Goal: Task Accomplishment & Management: Manage account settings

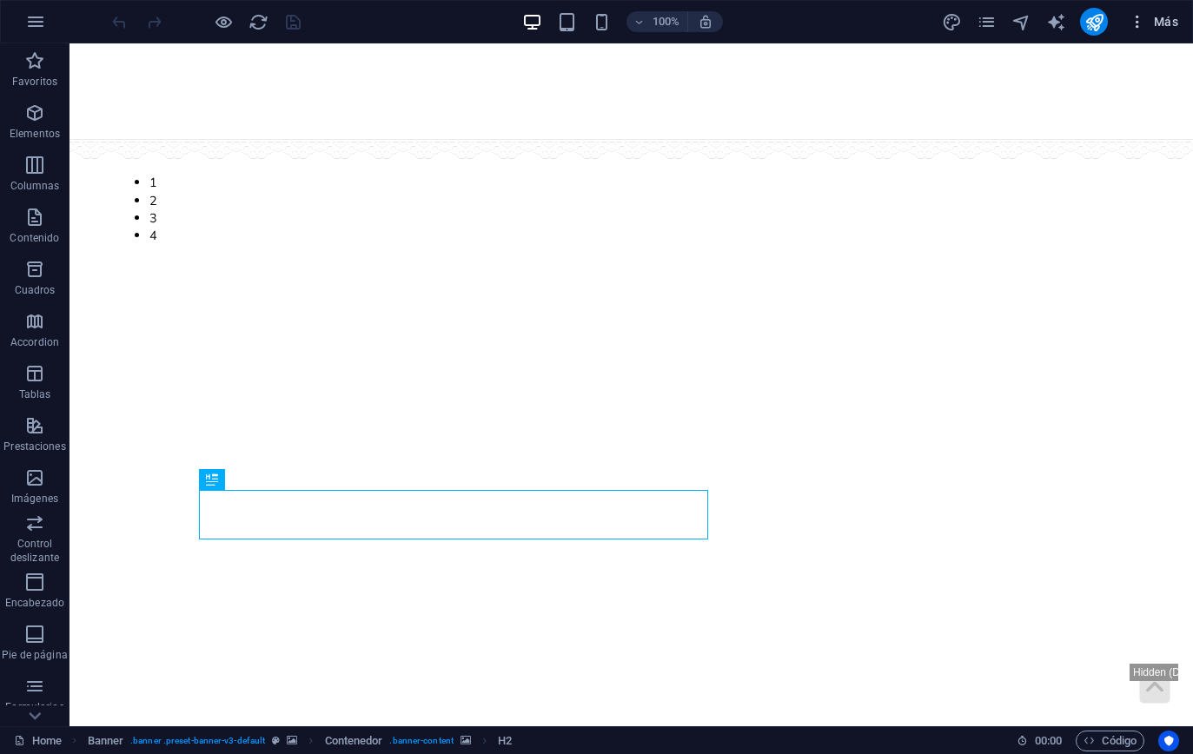
click at [1176, 17] on span "Más" at bounding box center [1154, 21] width 50 height 17
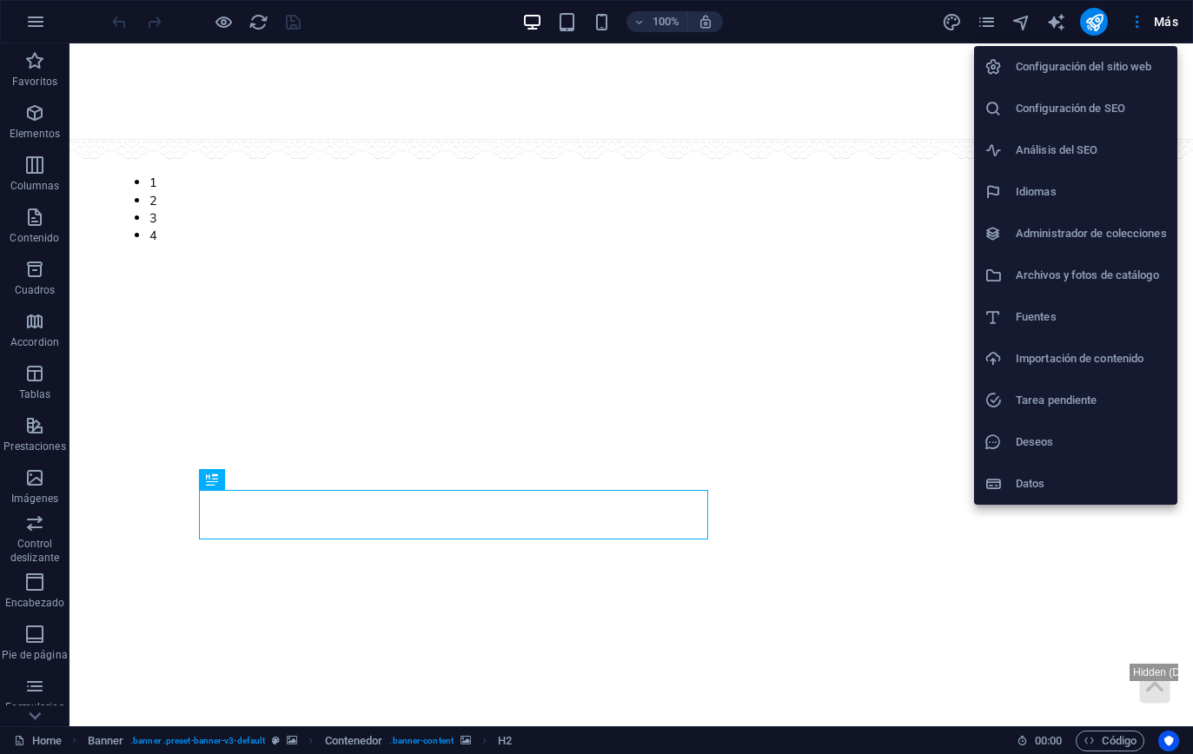
click at [1081, 249] on li "Administrador de colecciones" at bounding box center [1075, 234] width 203 height 42
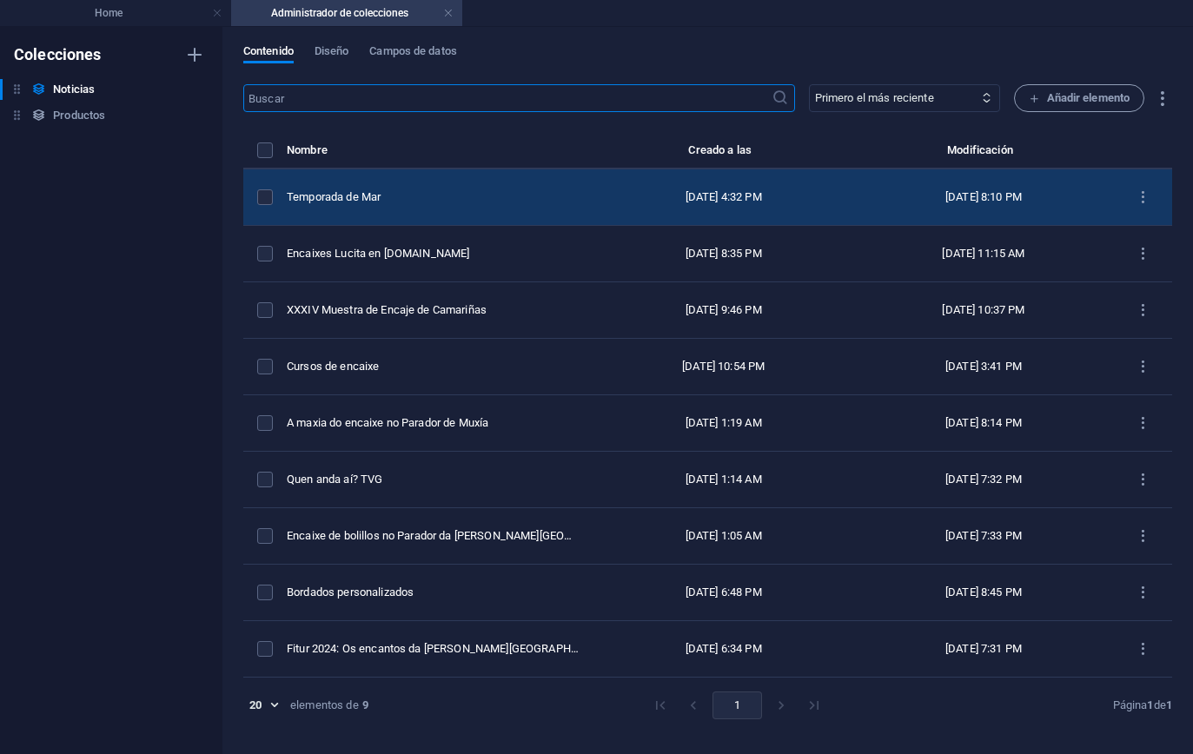
click at [323, 196] on div "Temporada de Mar" at bounding box center [433, 197] width 293 height 16
select select "Novedades"
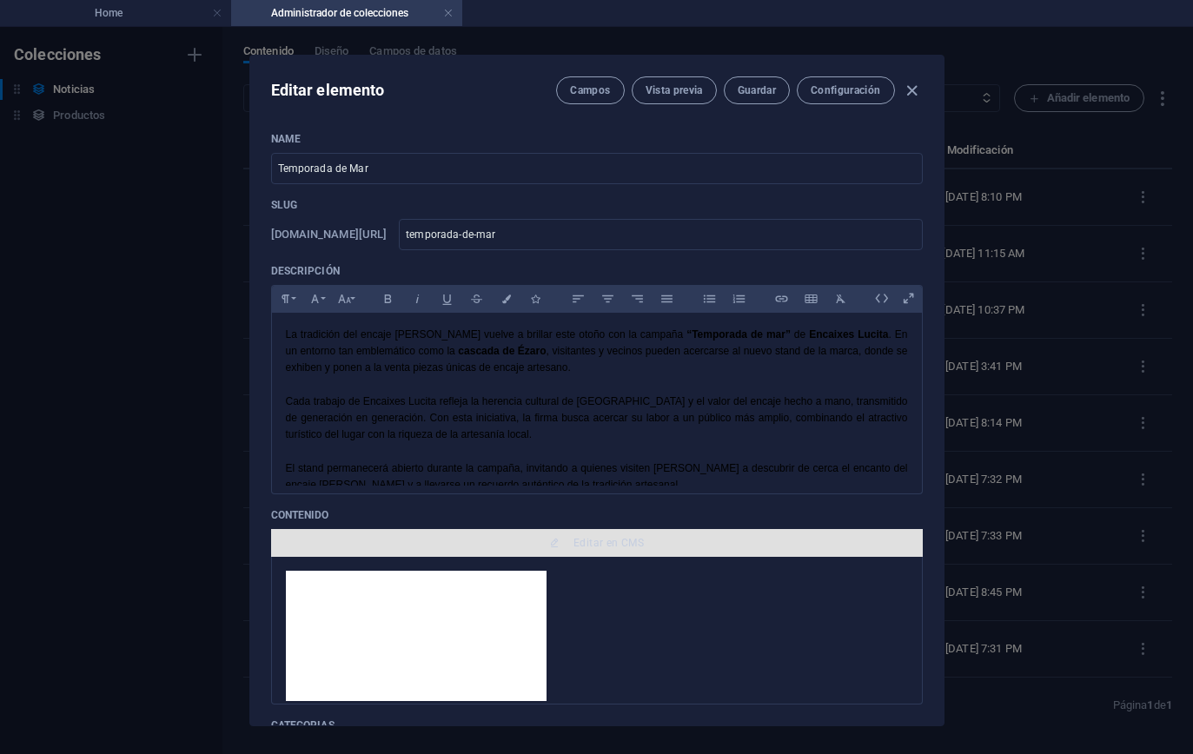
click at [593, 552] on button "Editar en CMS" at bounding box center [597, 543] width 652 height 28
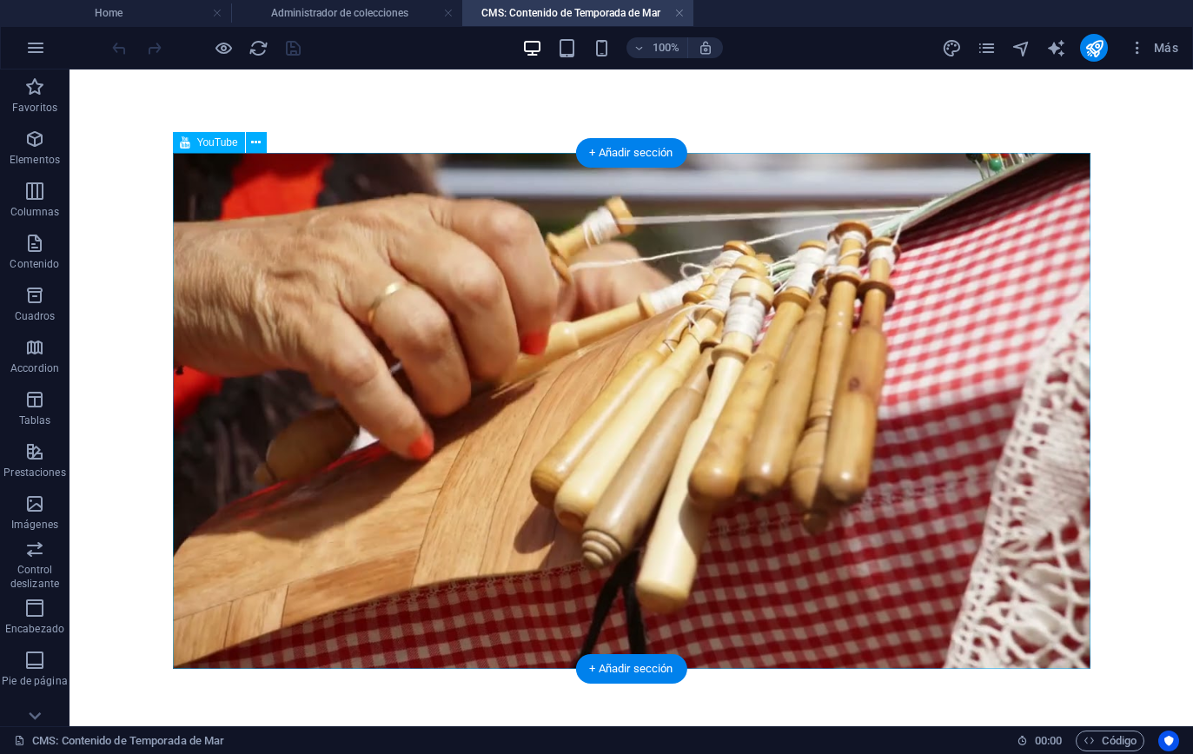
click at [202, 148] on span "YouTube" at bounding box center [217, 142] width 41 height 10
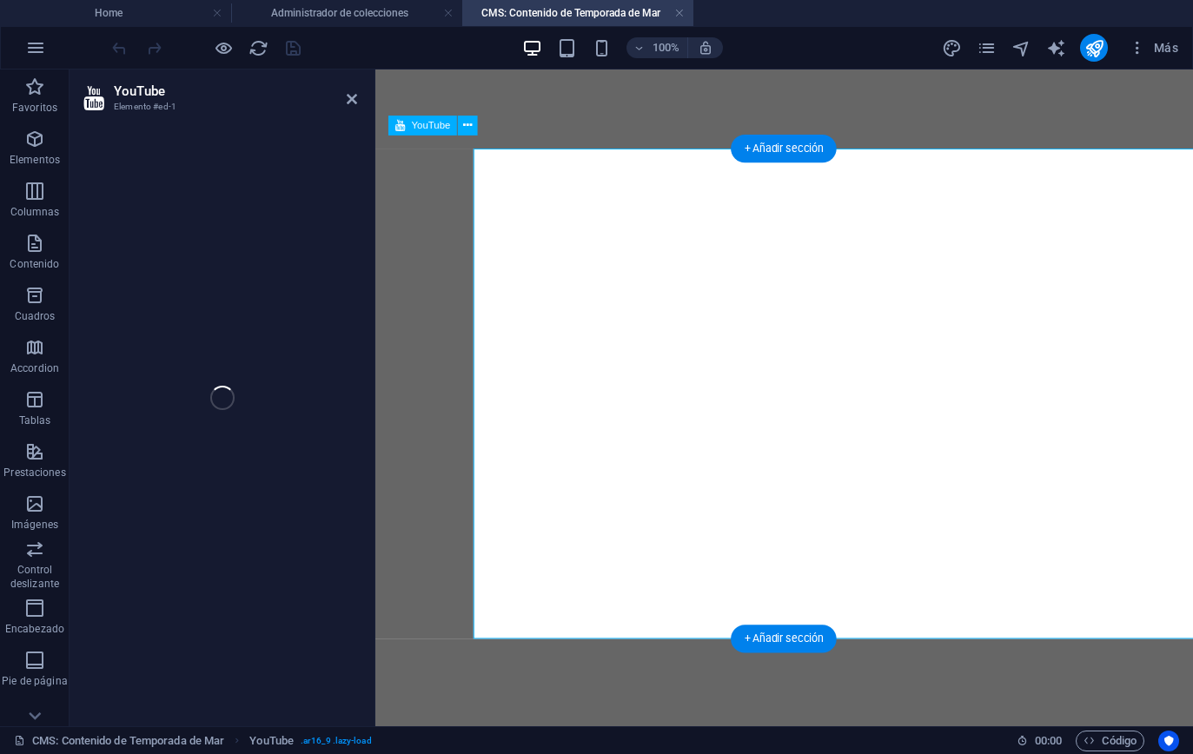
select select "ar16_9"
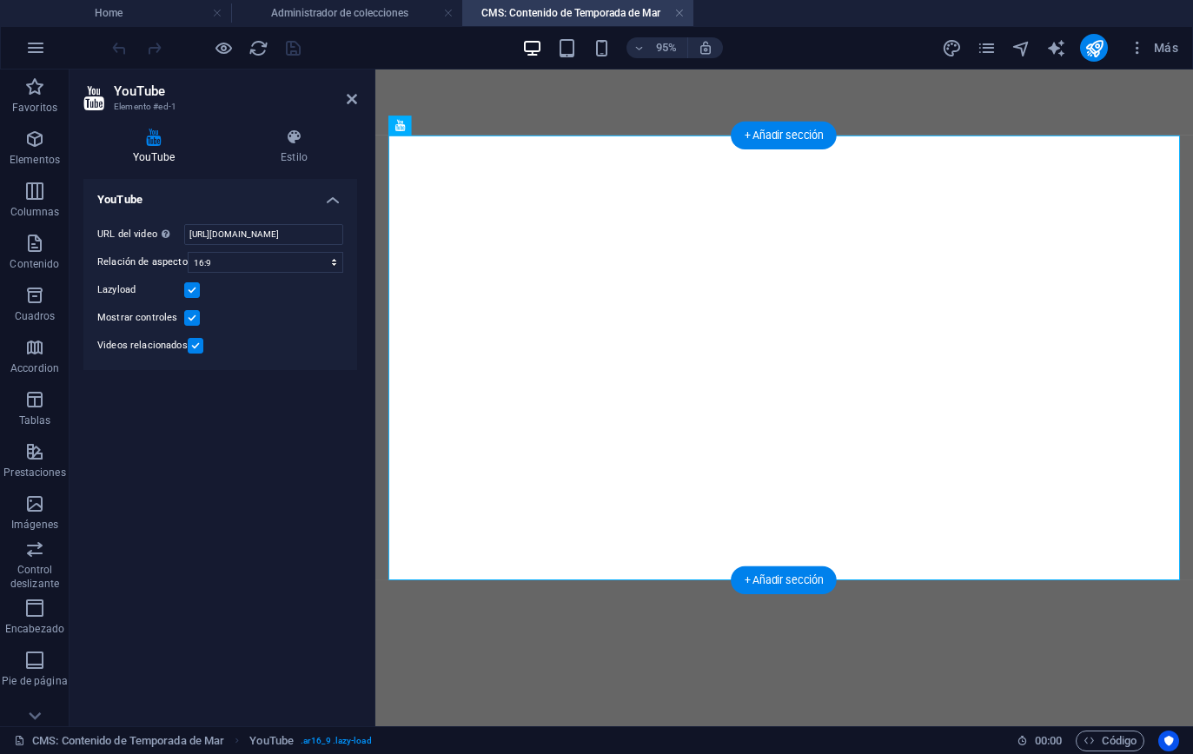
click at [193, 342] on label at bounding box center [196, 346] width 16 height 16
click at [0, 0] on input "Videos relacionados" at bounding box center [0, 0] width 0 height 0
click at [289, 152] on h4 "Estilo" at bounding box center [294, 147] width 126 height 36
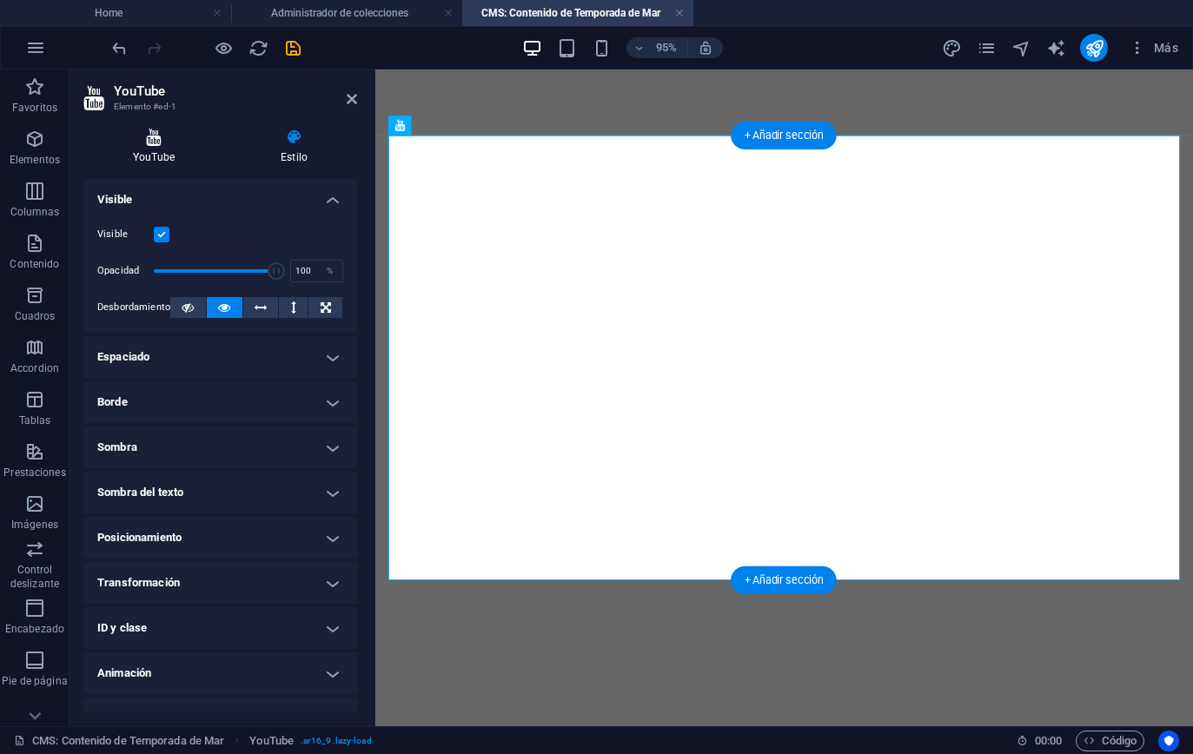
click at [181, 155] on h4 "YouTube" at bounding box center [157, 147] width 148 height 36
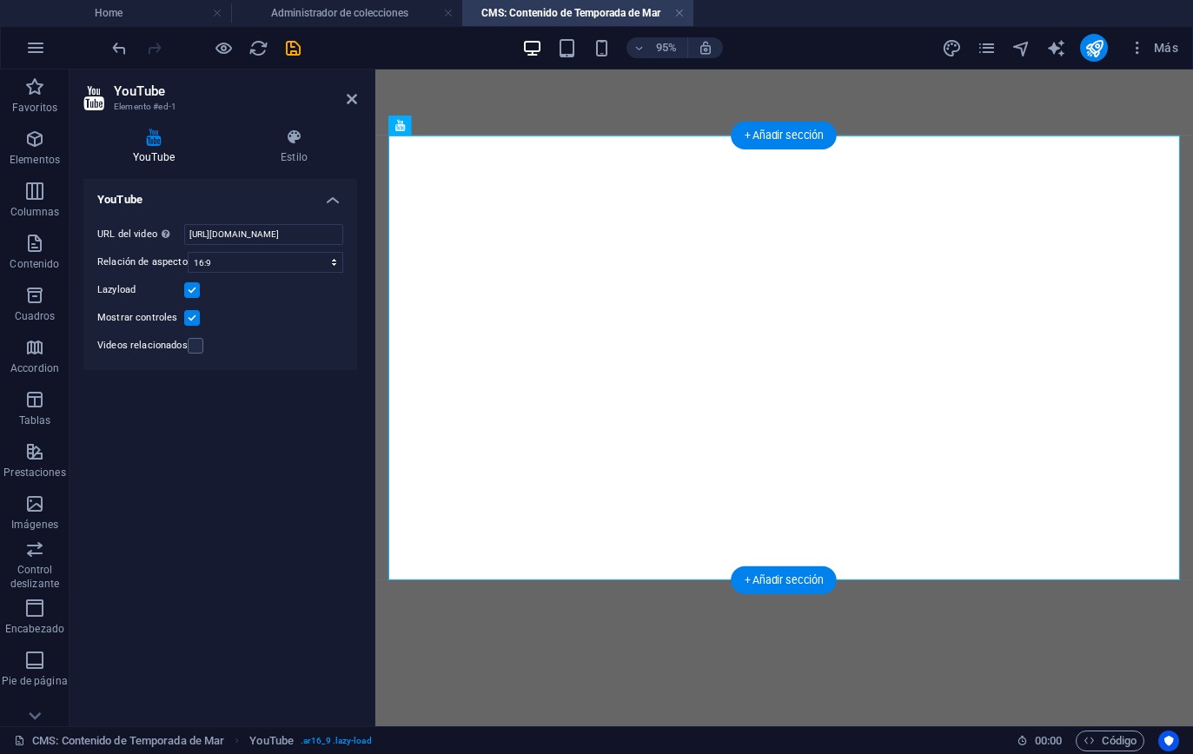
click at [191, 286] on label at bounding box center [192, 290] width 16 height 16
click at [0, 0] on input "Lazyload" at bounding box center [0, 0] width 0 height 0
click at [292, 57] on icon "save" at bounding box center [293, 48] width 20 height 20
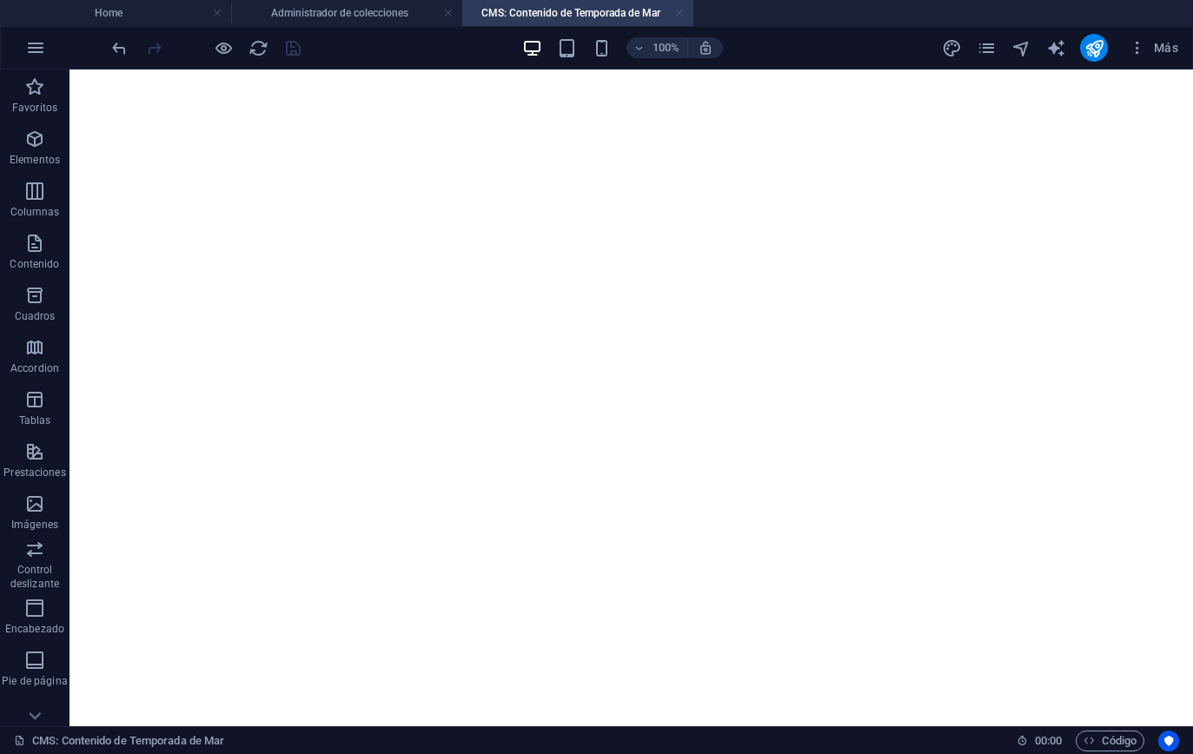
click at [684, 10] on link at bounding box center [679, 13] width 10 height 17
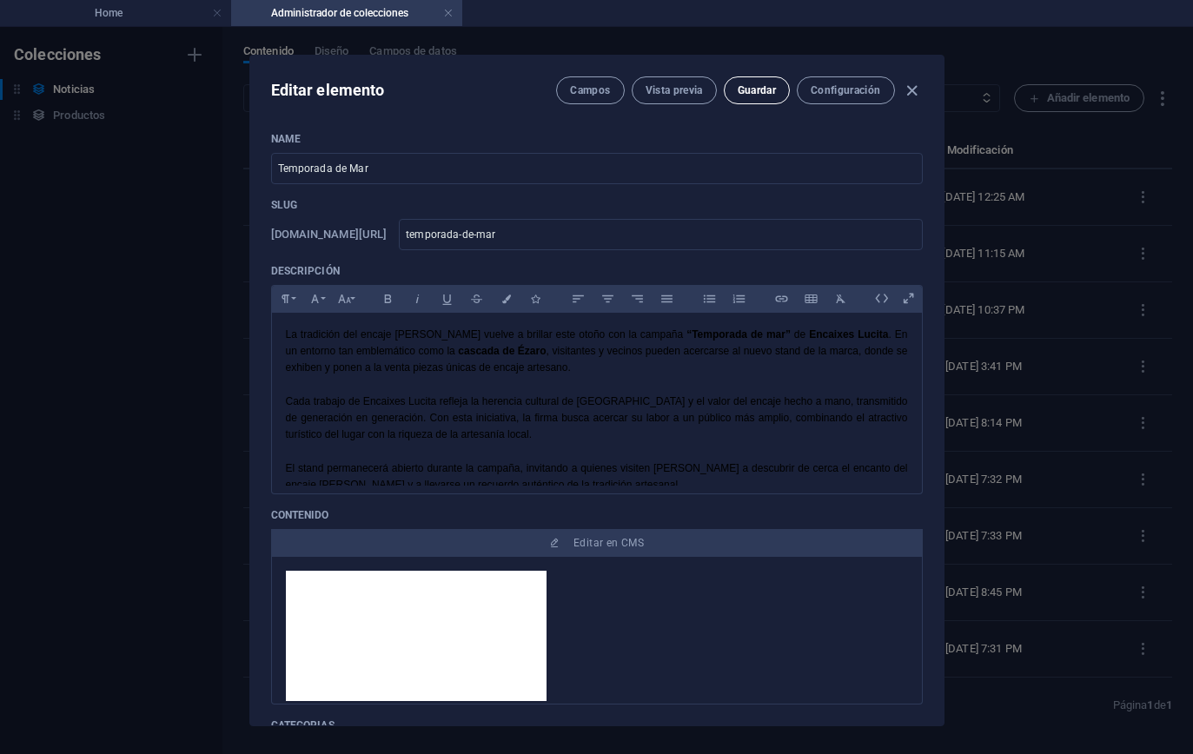
click at [769, 91] on span "Guardar" at bounding box center [757, 90] width 38 height 14
click at [909, 84] on icon "button" at bounding box center [912, 91] width 20 height 20
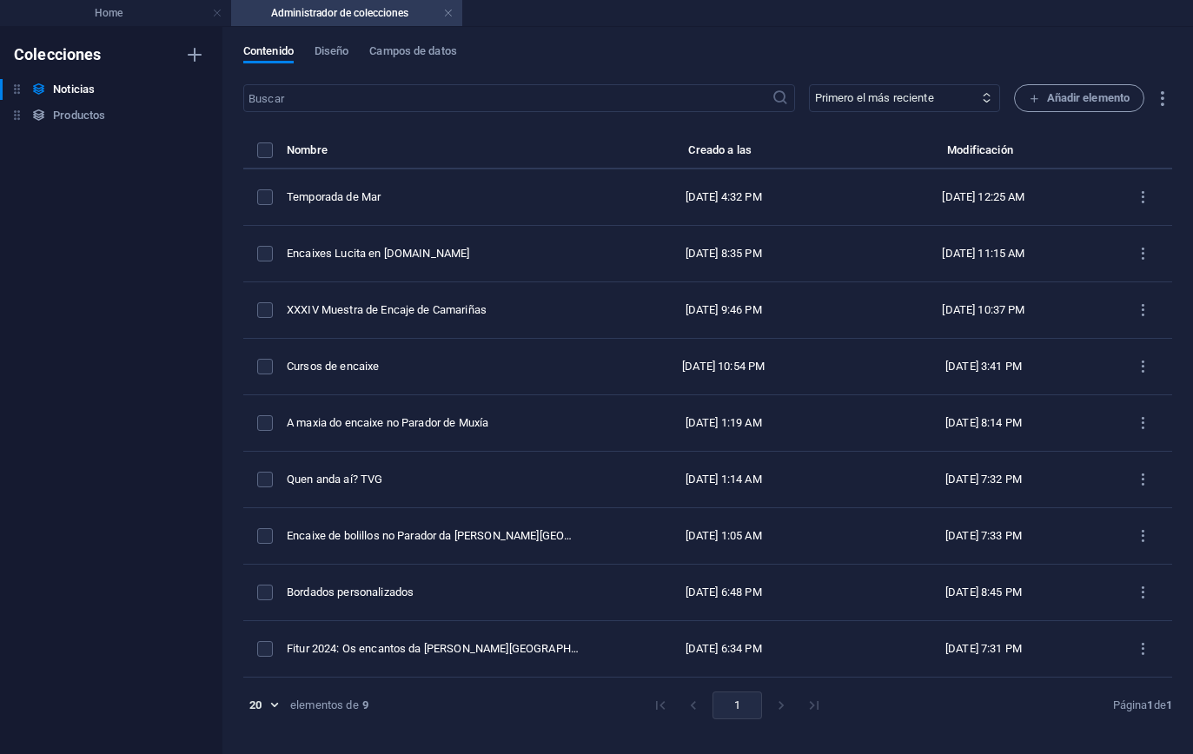
type input "[DATE]"
type input "temporada-de-mar"
click at [151, 5] on h4 "Home" at bounding box center [115, 12] width 231 height 19
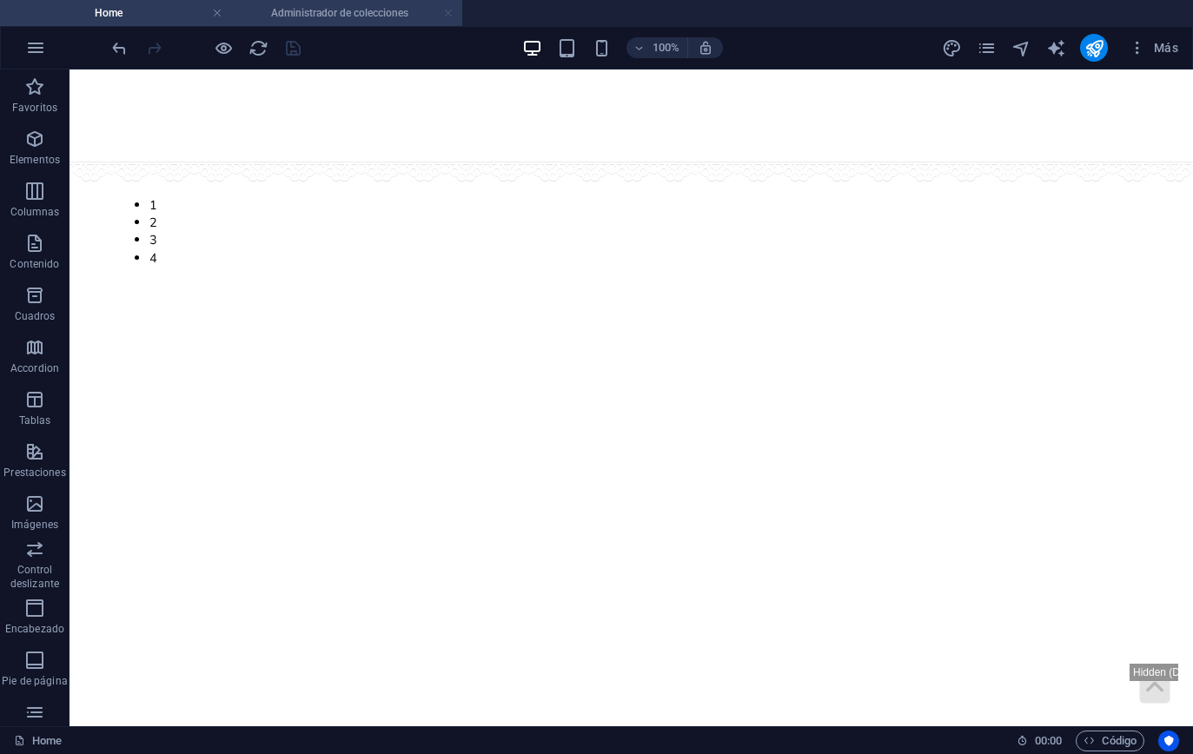
click at [449, 11] on link at bounding box center [448, 13] width 10 height 17
